Goal: Information Seeking & Learning: Find specific fact

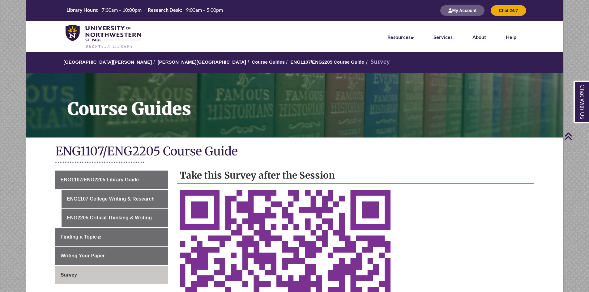
scroll to position [172, 0]
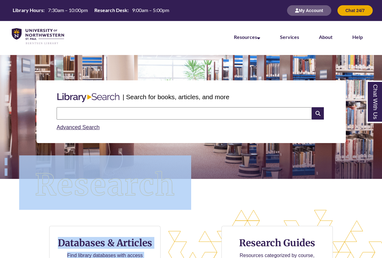
drag, startPoint x: 204, startPoint y: 239, endPoint x: 184, endPoint y: 181, distance: 61.2
click at [184, 181] on div "| Search for books, articles, and more Search Advanced Search CTA Buttons Datab…" at bounding box center [191, 210] width 382 height 310
click at [241, 195] on div "| Search for books, articles, and more Search Advanced Search" at bounding box center [191, 132] width 382 height 155
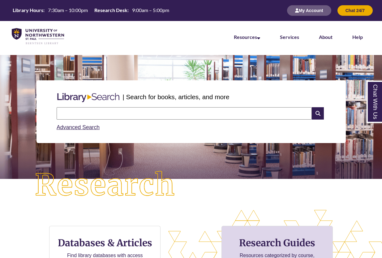
scroll to position [93, 0]
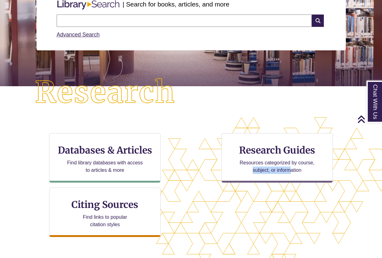
drag, startPoint x: 291, startPoint y: 218, endPoint x: 210, endPoint y: 193, distance: 84.8
click at [210, 193] on div "CTA Buttons Databases & Articles Find library databases with access to articles…" at bounding box center [190, 190] width 359 height 114
click at [318, 224] on div "CTA Buttons Databases & Articles Find library databases with access to articles…" at bounding box center [190, 190] width 359 height 114
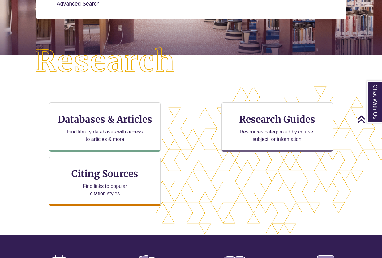
scroll to position [0, 0]
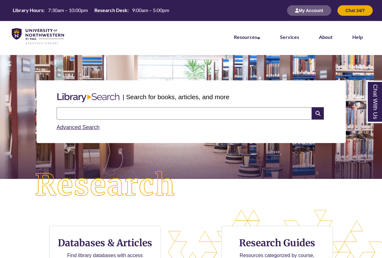
click at [115, 114] on input "text" at bounding box center [184, 113] width 255 height 12
type input "**********"
